Goal: Transaction & Acquisition: Subscribe to service/newsletter

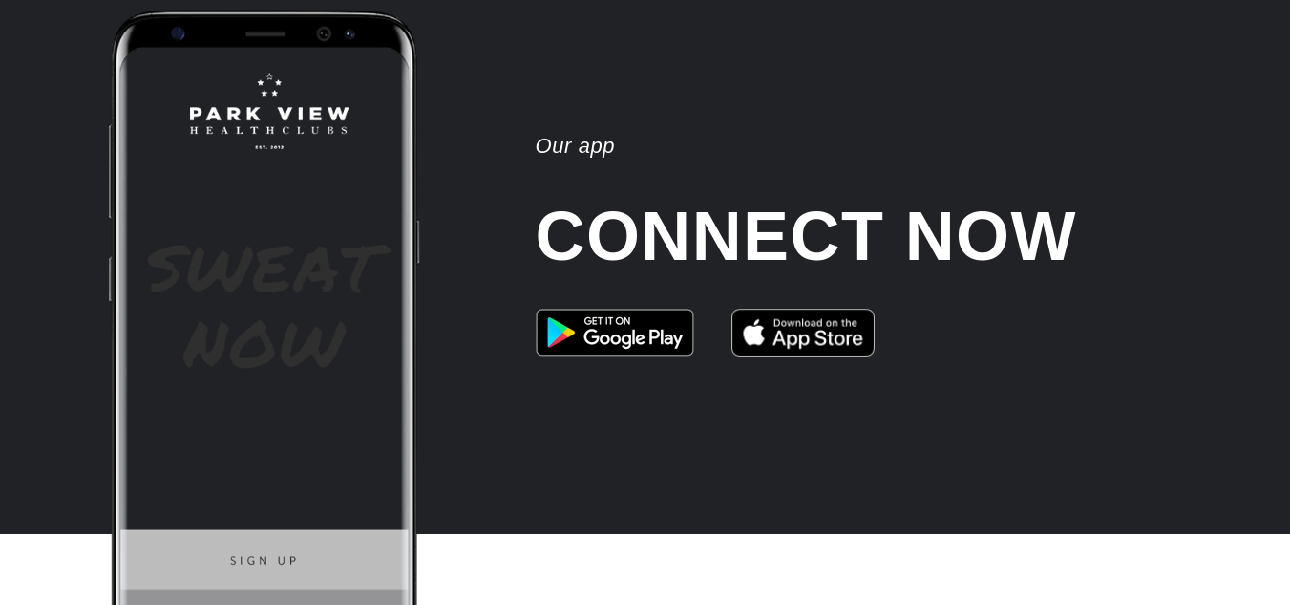
scroll to position [3826, 0]
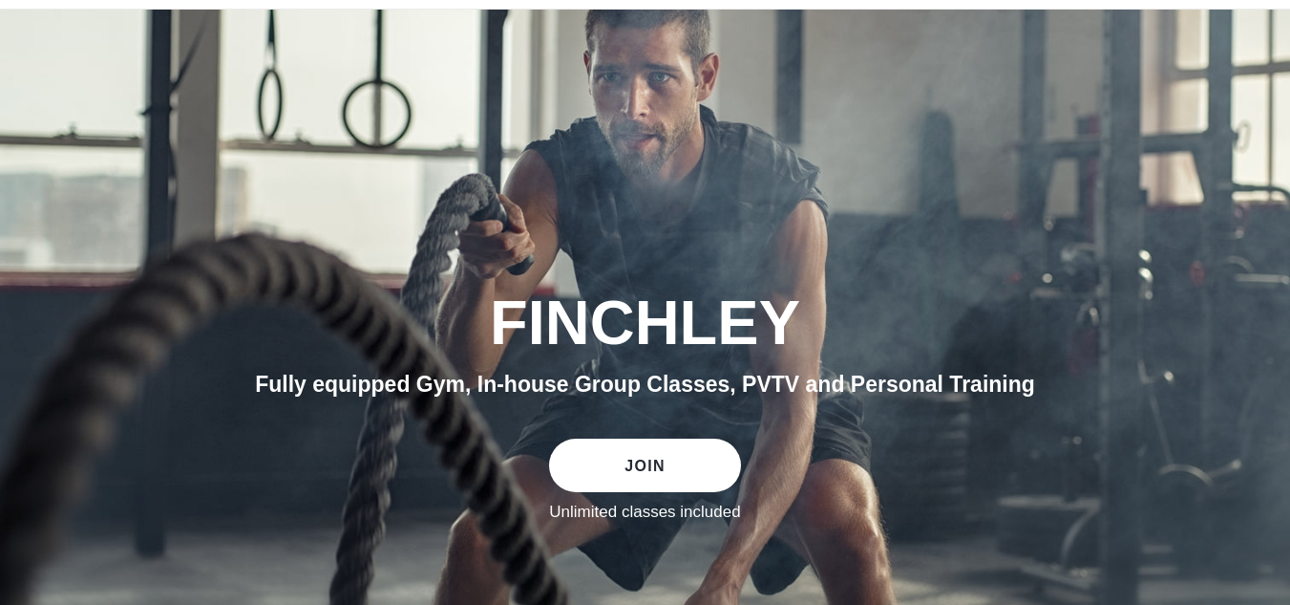
scroll to position [0, 0]
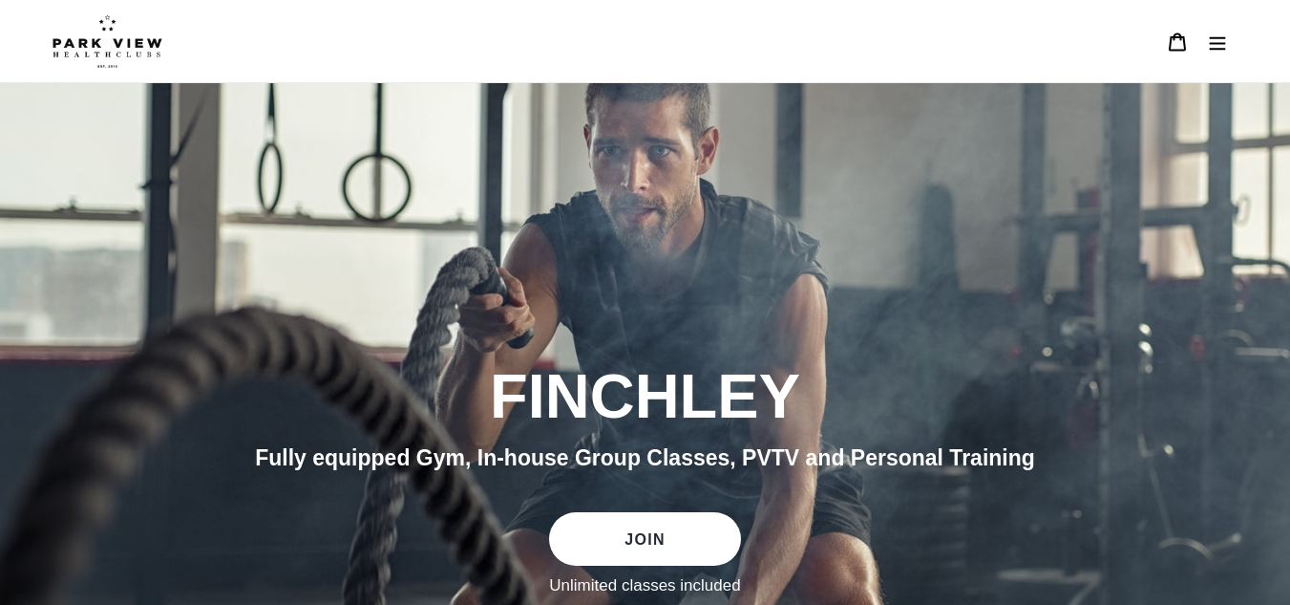
click at [1221, 46] on icon "Menu" at bounding box center [1217, 41] width 19 height 19
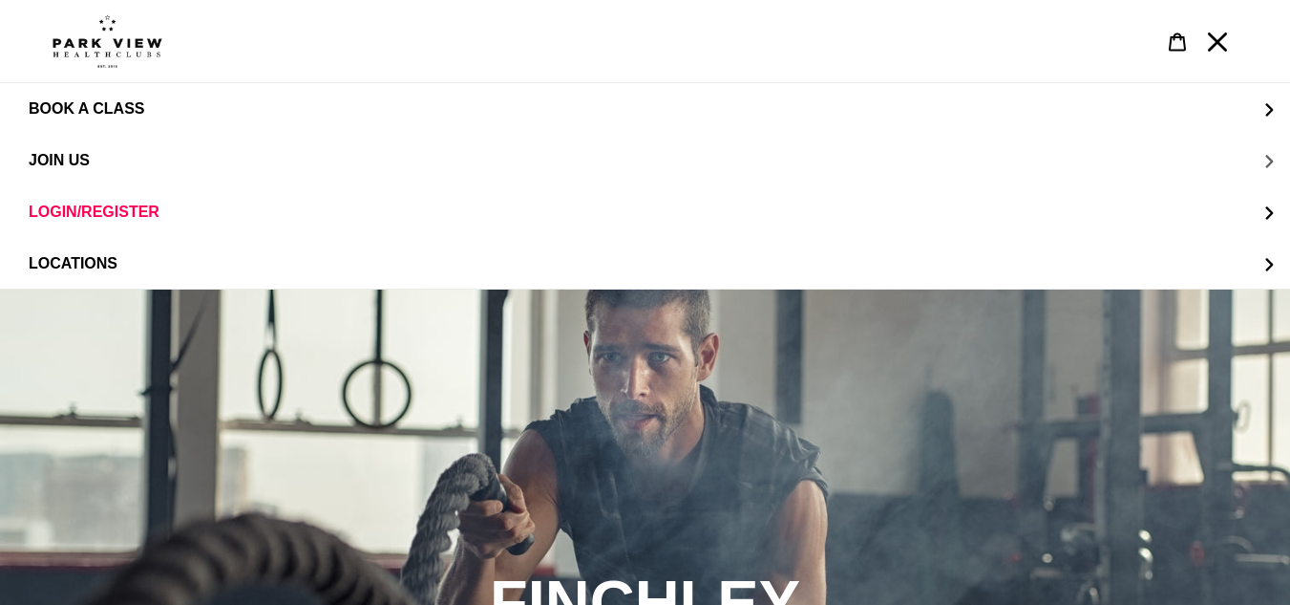
click at [81, 167] on span "JOIN US" at bounding box center [59, 160] width 61 height 17
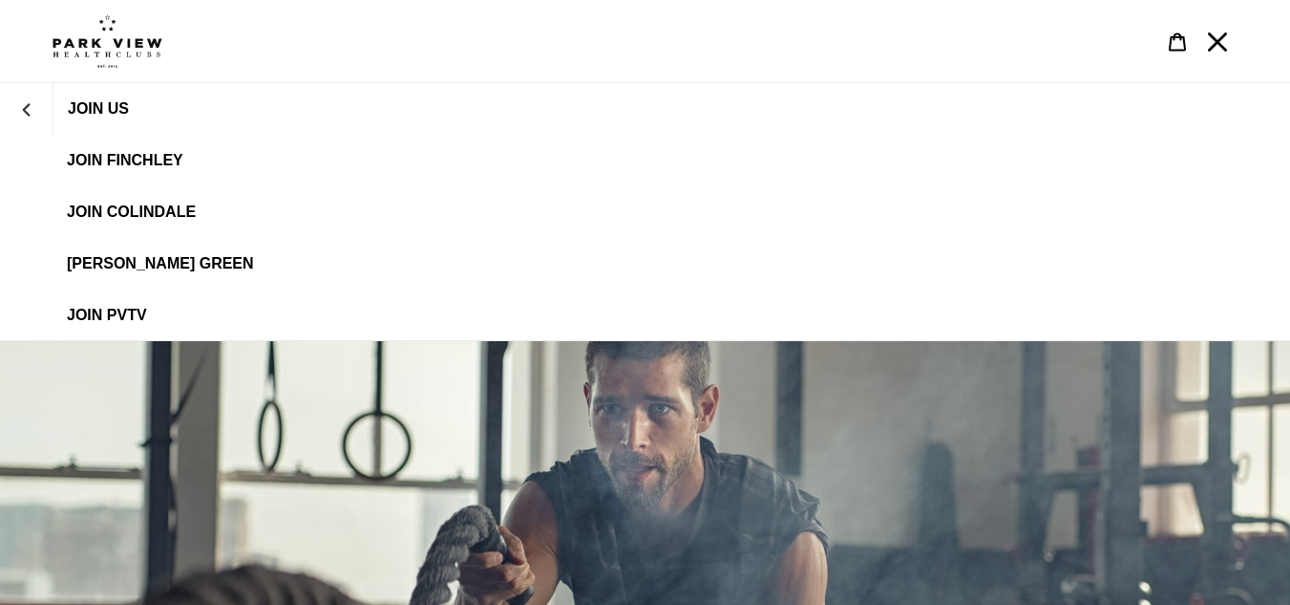
click at [153, 150] on link "JOIN FINCHLEY" at bounding box center [645, 161] width 1290 height 52
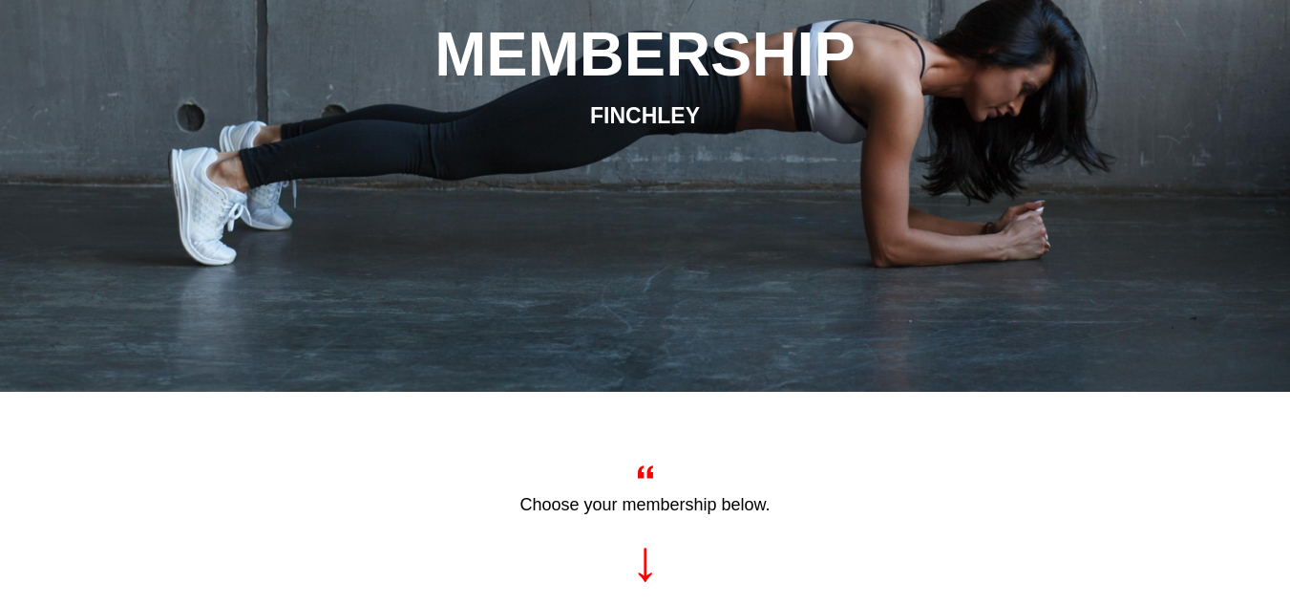
scroll to position [291, 0]
